Goal: Transaction & Acquisition: Purchase product/service

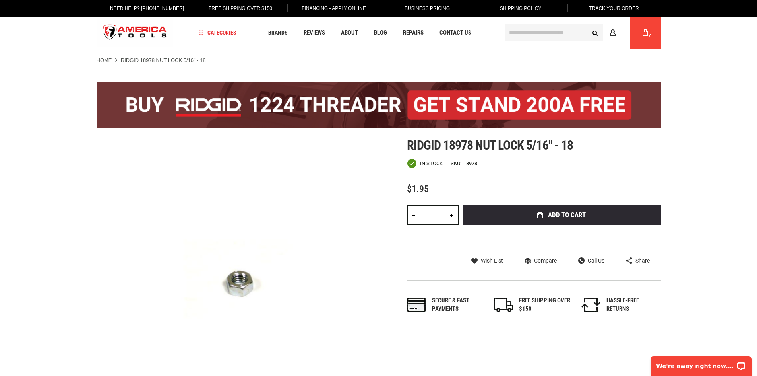
click at [560, 212] on button "Add to Cart" at bounding box center [562, 215] width 198 height 20
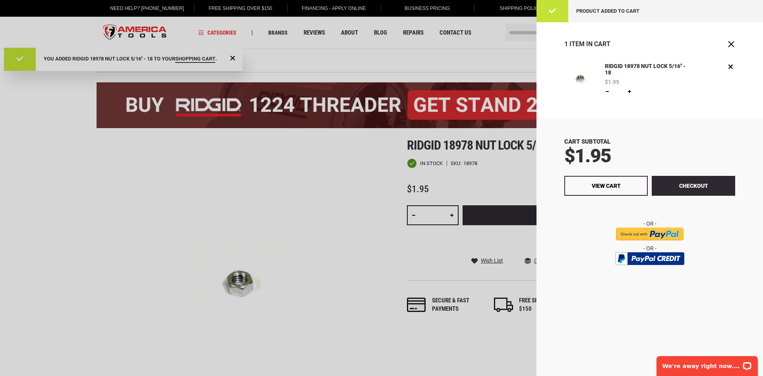
click at [329, 178] on div at bounding box center [381, 188] width 763 height 376
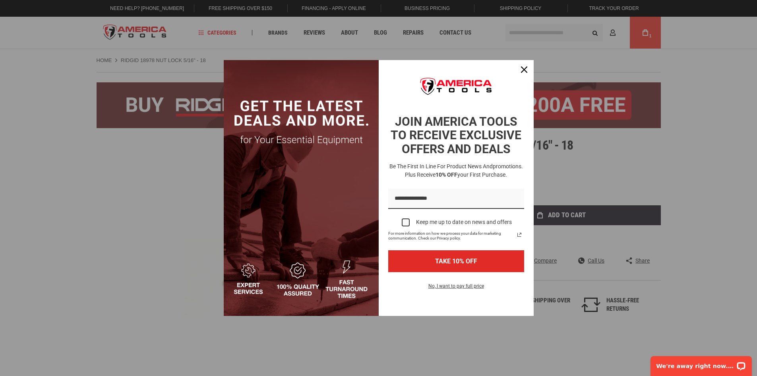
click at [512, 30] on div "Marketing offer form" at bounding box center [378, 188] width 757 height 376
click at [521, 65] on div "Close" at bounding box center [524, 69] width 13 height 13
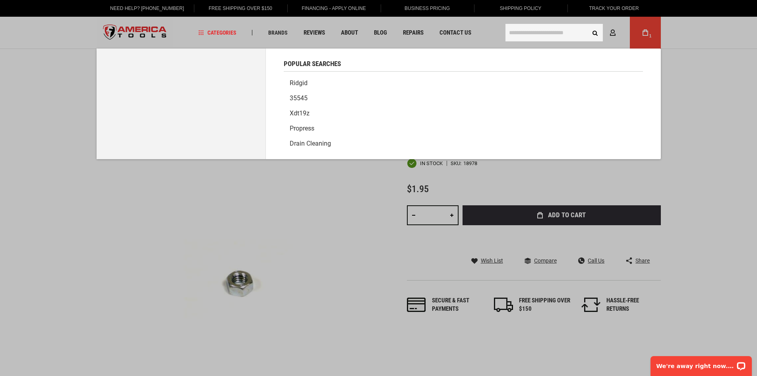
click at [516, 35] on input "text" at bounding box center [554, 32] width 97 height 17
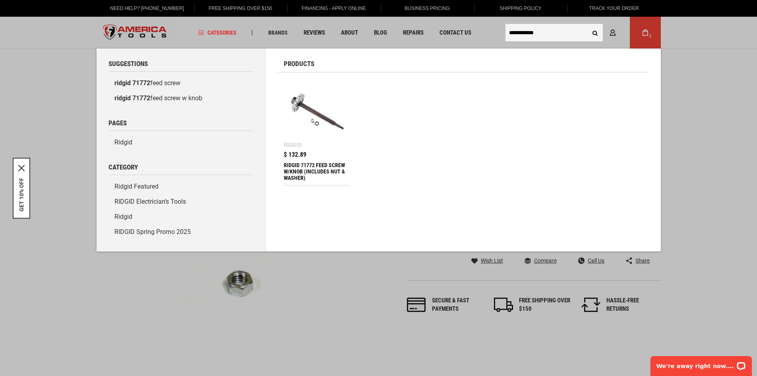
type input "**********"
click at [305, 167] on div "RIDGID 71772 FEED SCREW W/KNOB (INCLUDES NUT & WASHER)" at bounding box center [317, 171] width 67 height 19
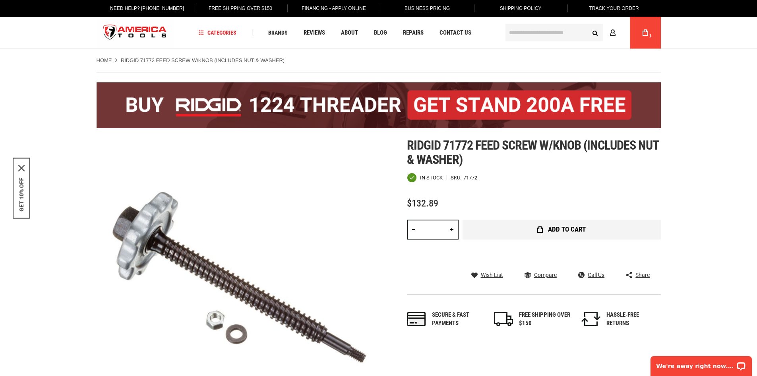
click at [564, 228] on span "Add to Cart" at bounding box center [567, 229] width 38 height 7
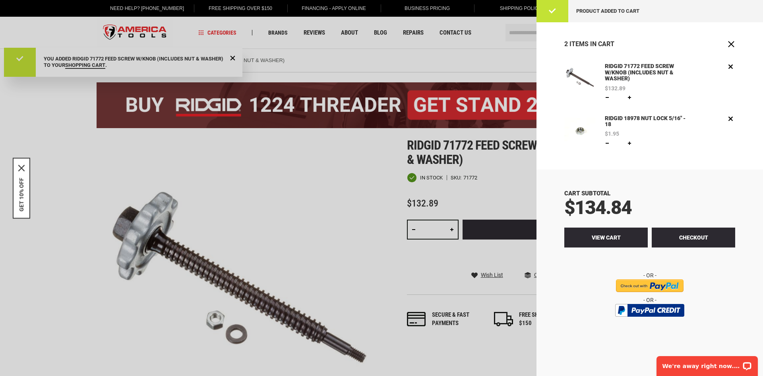
click at [617, 234] on span "View Cart" at bounding box center [606, 237] width 29 height 6
